Goal: Transaction & Acquisition: Purchase product/service

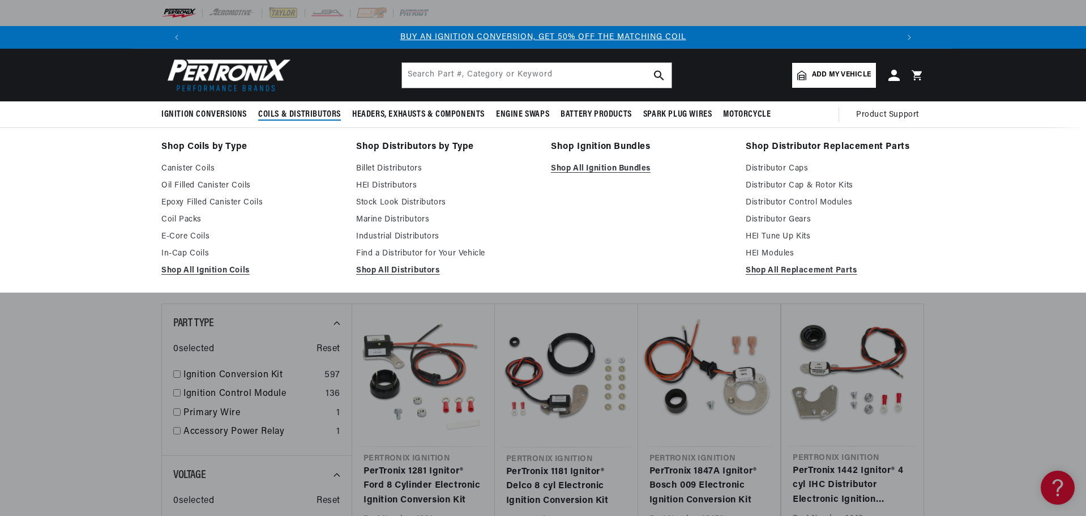
click at [347, 111] on polygon at bounding box center [359, 114] width 26 height 26
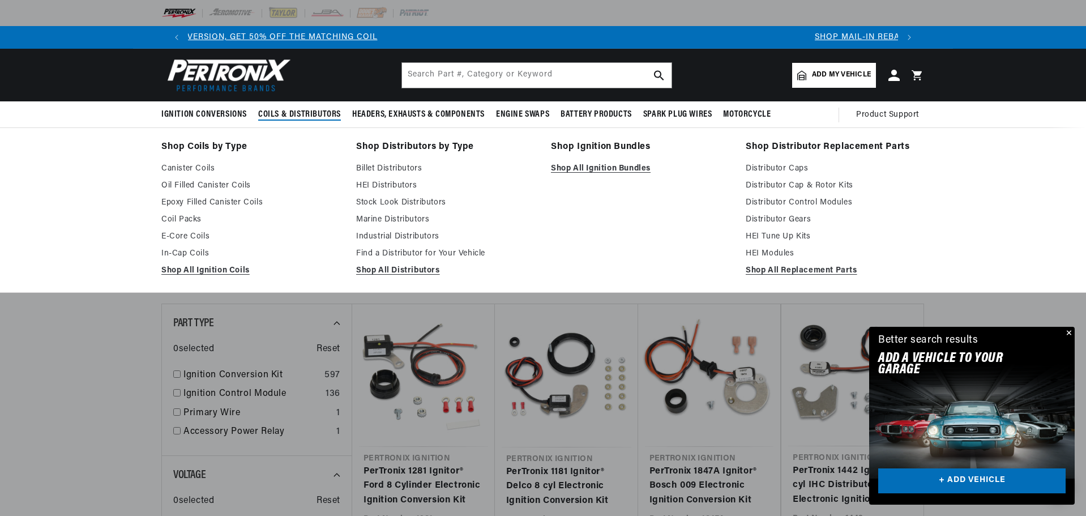
click at [303, 111] on span "Coils & Distributors" at bounding box center [299, 115] width 83 height 12
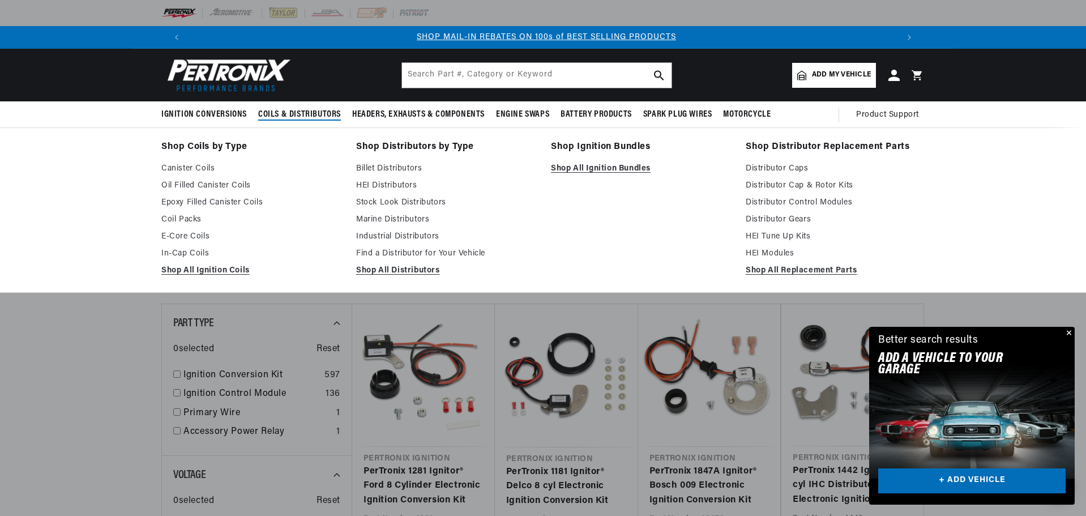
scroll to position [0, 707]
click at [406, 184] on link "HEI Distributors" at bounding box center [445, 186] width 179 height 14
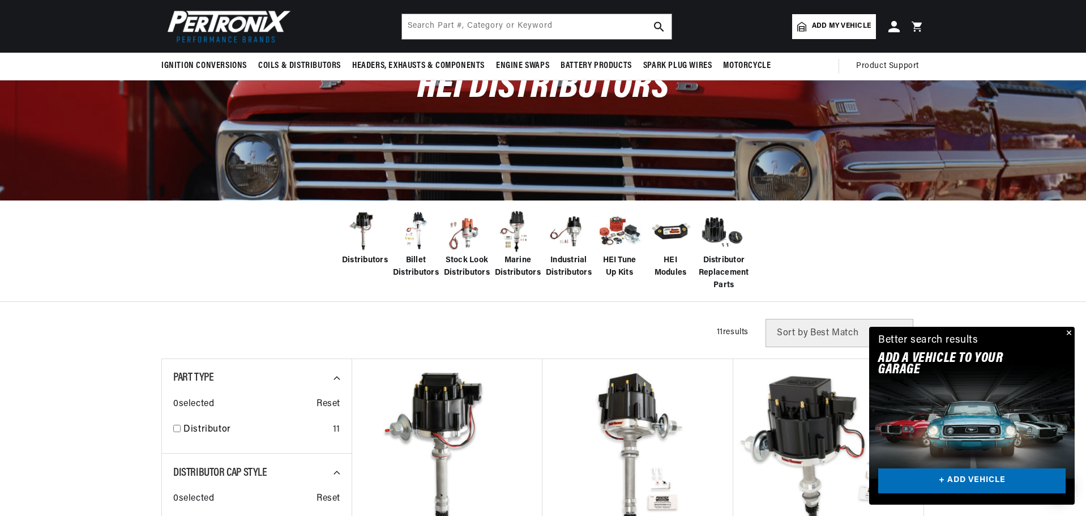
scroll to position [57, 0]
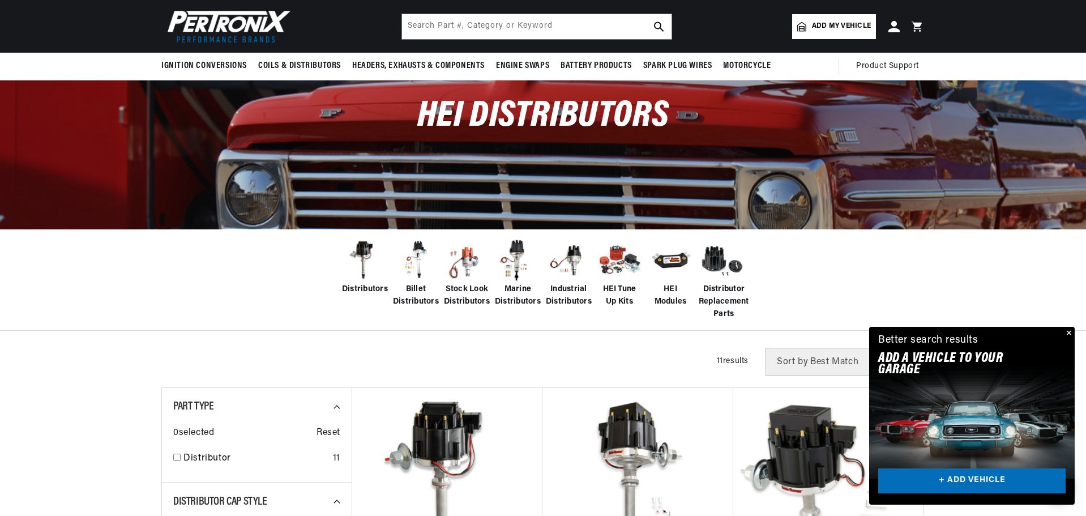
click at [518, 281] on img at bounding box center [517, 260] width 45 height 45
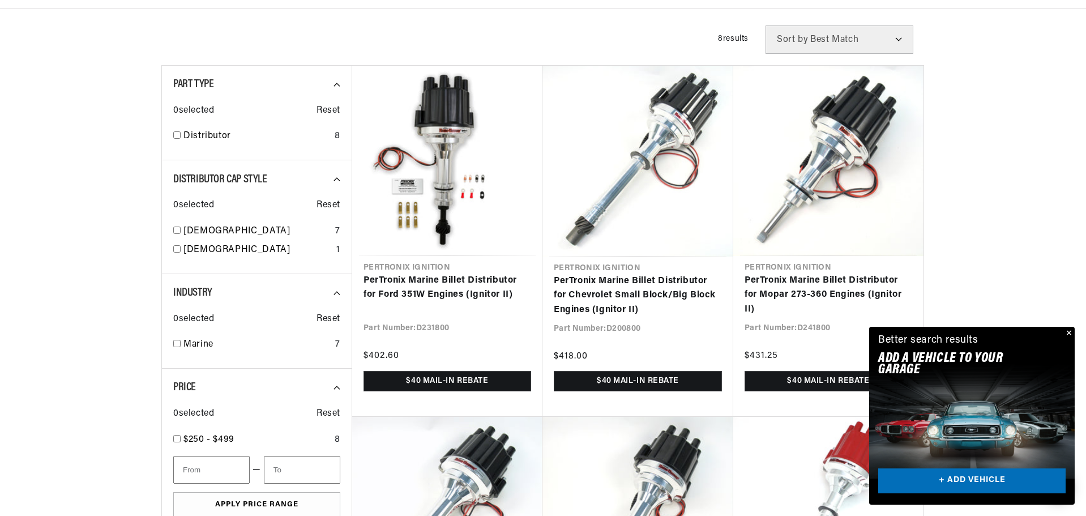
scroll to position [396, 0]
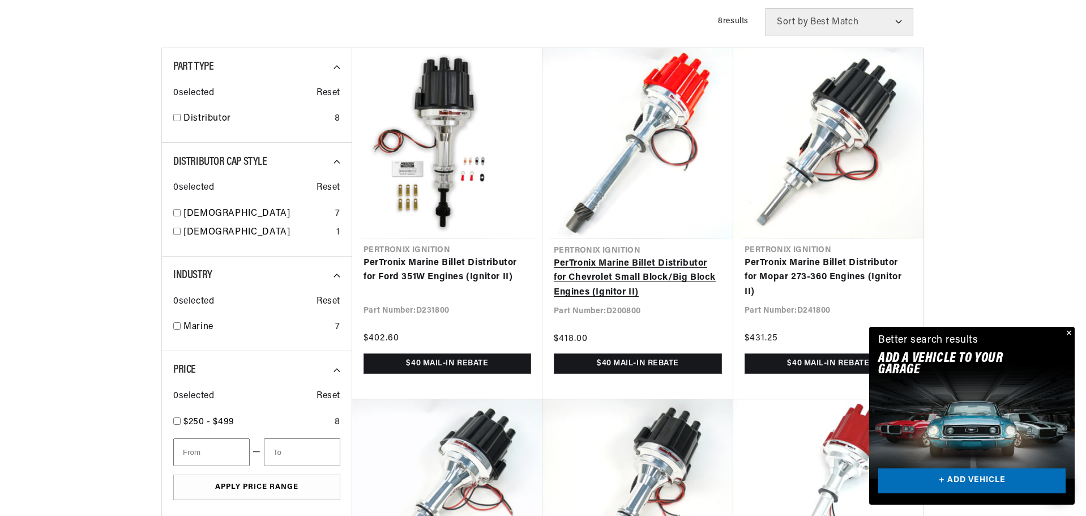
click at [604, 259] on link "PerTronix Marine Billet Distributor for Chevrolet Small Block/Big Block Engines…" at bounding box center [638, 278] width 168 height 44
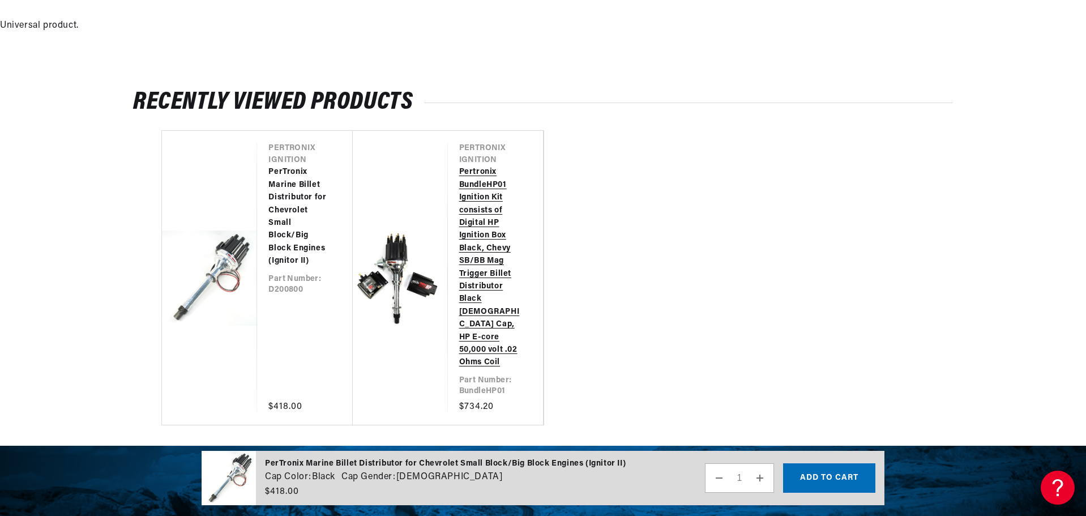
click at [489, 275] on link "Pertronix BundleHP01 Ignition Kit consists of Digital HP Ignition Box Black, Ch…" at bounding box center [489, 267] width 61 height 203
